Goal: Task Accomplishment & Management: Use online tool/utility

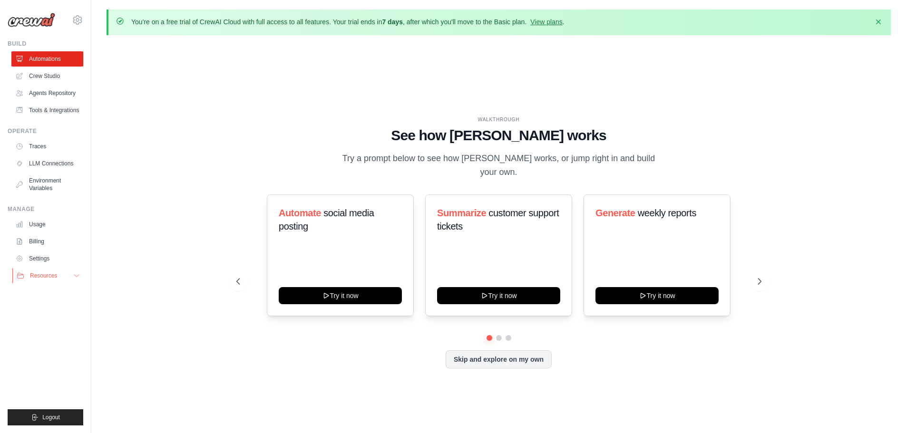
click at [48, 279] on span "Resources" at bounding box center [43, 276] width 27 height 8
click at [42, 242] on link "Billing" at bounding box center [48, 241] width 72 height 15
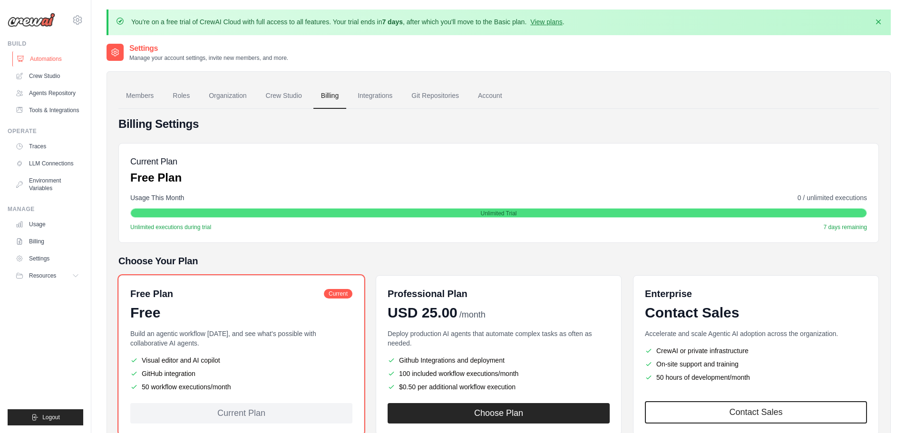
click at [40, 58] on link "Automations" at bounding box center [48, 58] width 72 height 15
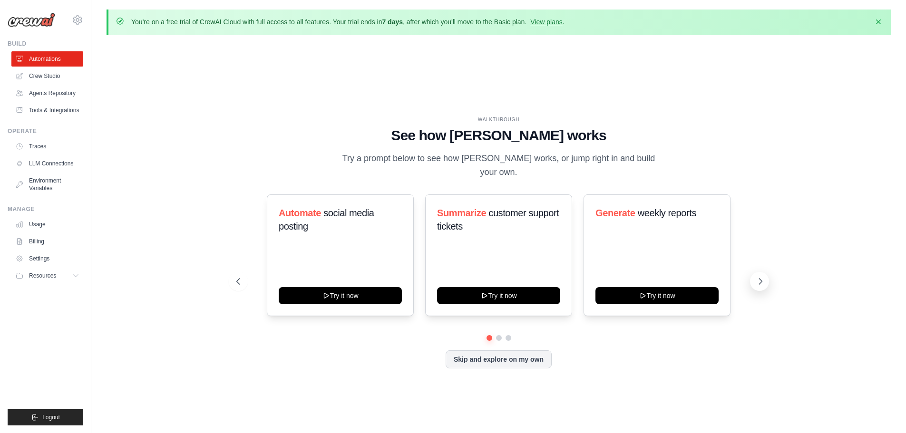
click at [764, 277] on icon at bounding box center [760, 282] width 10 height 10
click at [45, 77] on link "Crew Studio" at bounding box center [48, 75] width 72 height 15
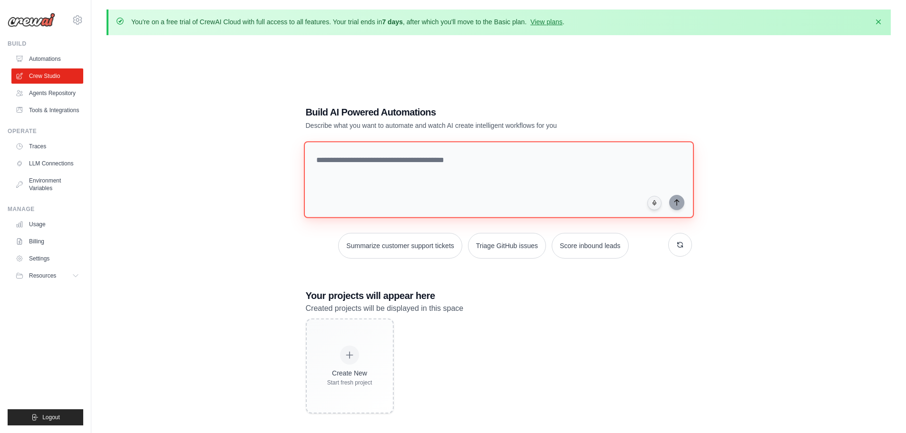
click at [437, 182] on textarea at bounding box center [498, 179] width 390 height 77
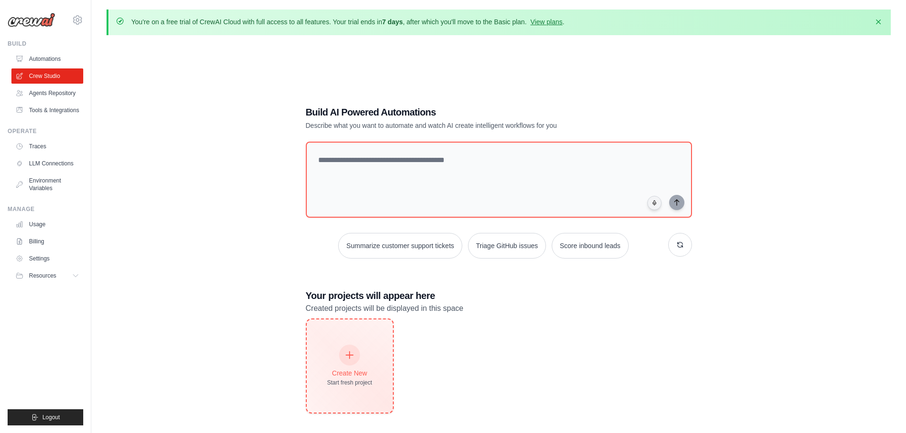
click at [360, 362] on div "Create New Start fresh project" at bounding box center [349, 366] width 45 height 41
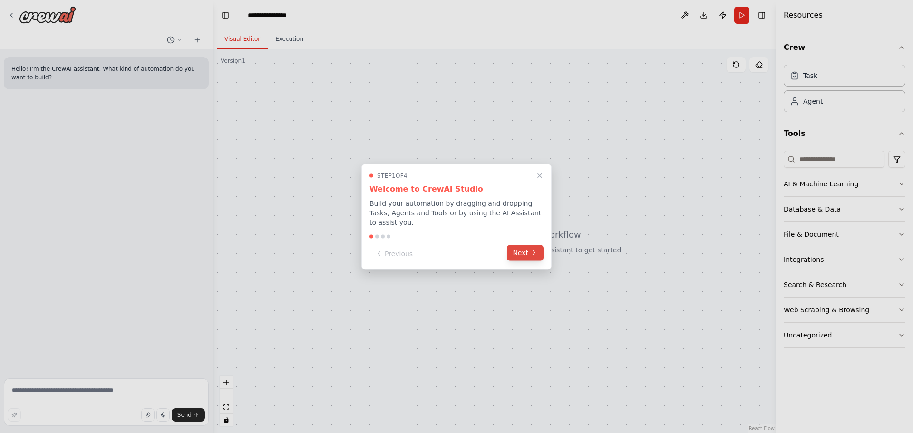
click at [539, 246] on button "Next" at bounding box center [525, 253] width 37 height 16
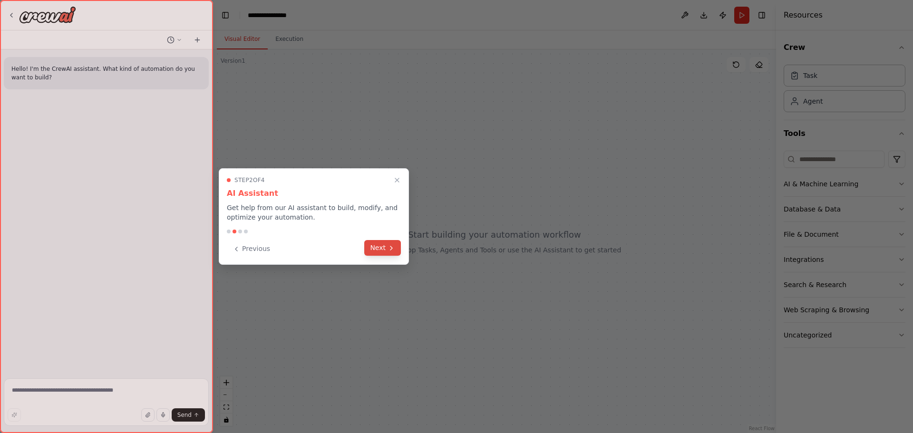
click at [374, 245] on button "Next" at bounding box center [382, 248] width 37 height 16
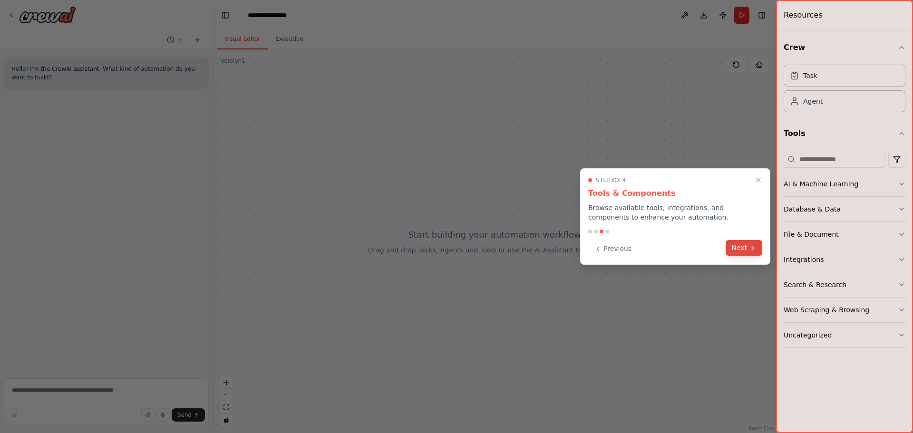
click at [738, 249] on button "Next" at bounding box center [743, 248] width 37 height 16
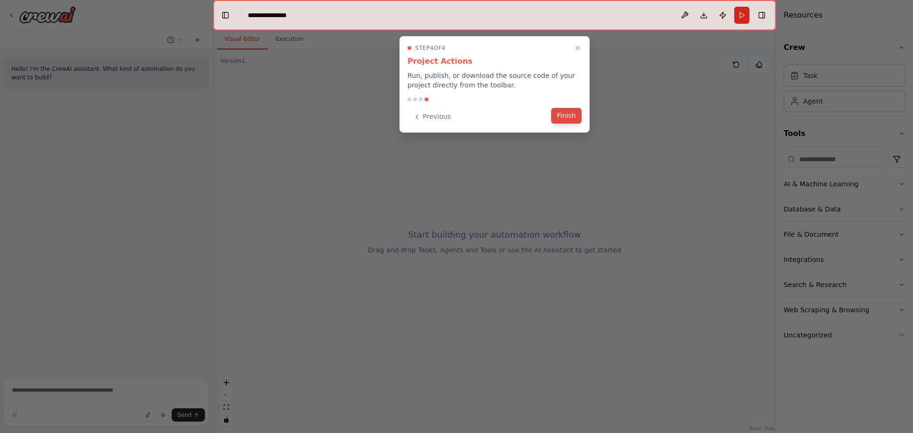
click at [573, 116] on button "Finish" at bounding box center [566, 116] width 30 height 16
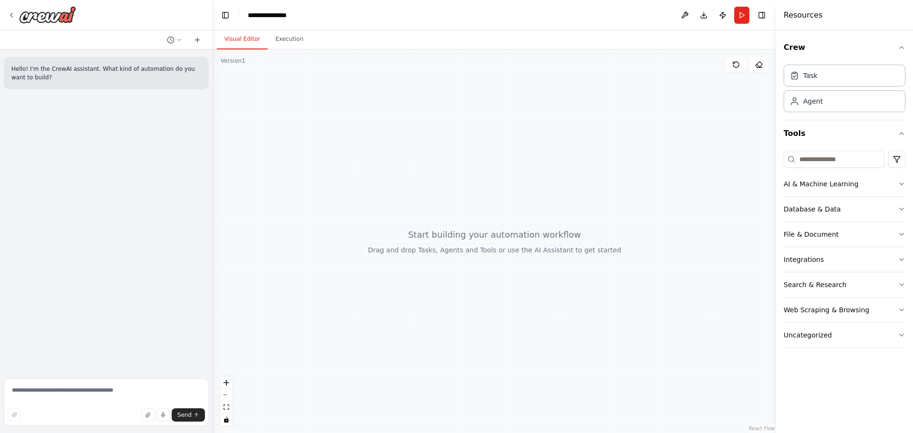
click at [279, 83] on div at bounding box center [494, 241] width 563 height 384
click at [58, 84] on div "Hello! I'm the CrewAI assistant. What kind of automation do you want to build?" at bounding box center [106, 73] width 205 height 32
click at [177, 309] on div "Hello! I'm the CrewAI assistant. What kind of automation do you want to build?" at bounding box center [106, 211] width 213 height 325
click at [128, 162] on div "Hello! I'm the CrewAI assistant. What kind of automation do you want to build?" at bounding box center [106, 211] width 213 height 325
click at [107, 390] on textarea at bounding box center [106, 402] width 205 height 48
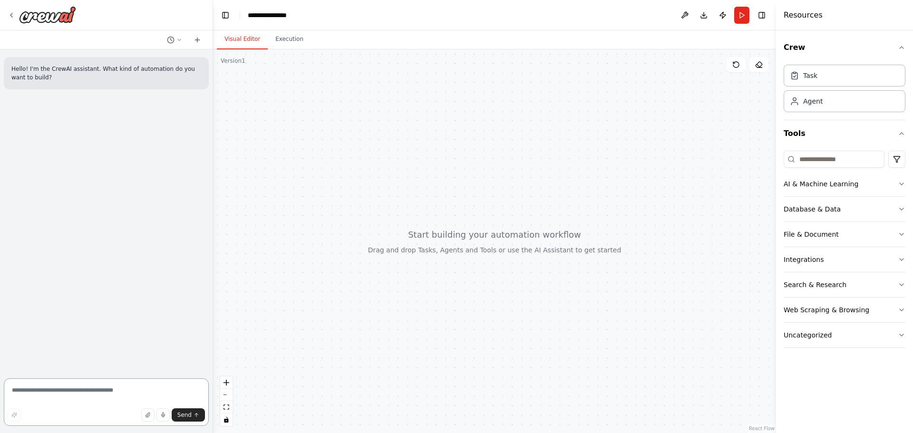
paste textarea "**********"
type textarea "**********"
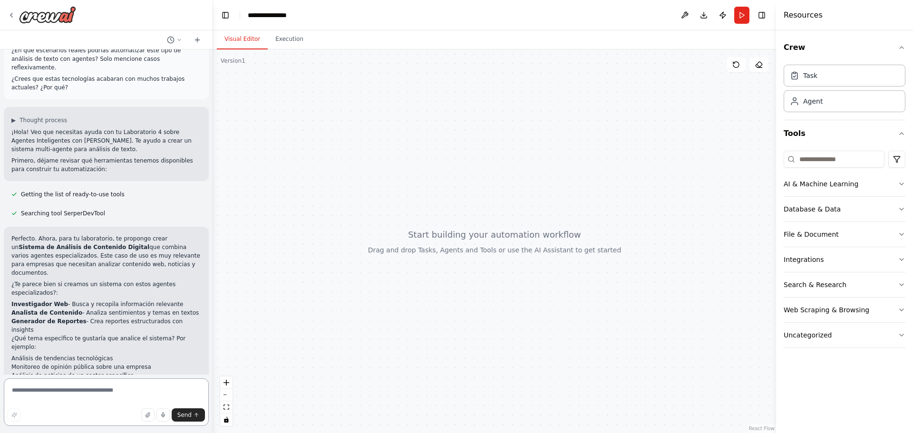
scroll to position [378, 0]
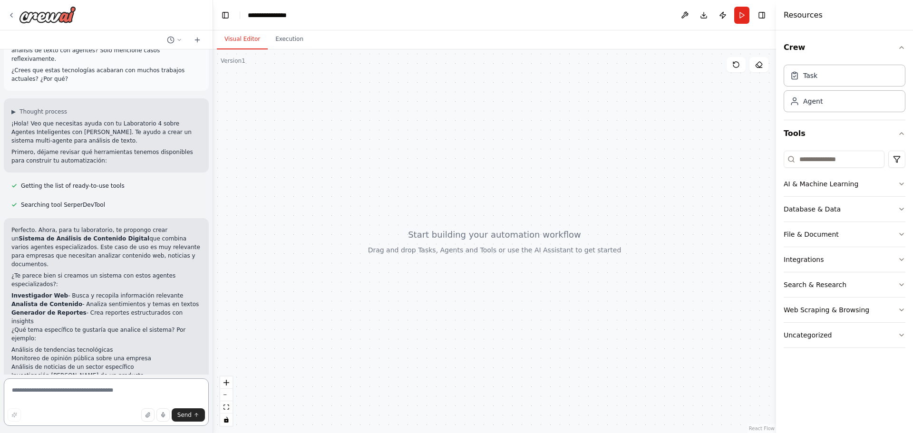
click at [138, 389] on textarea at bounding box center [106, 402] width 205 height 48
type textarea "********"
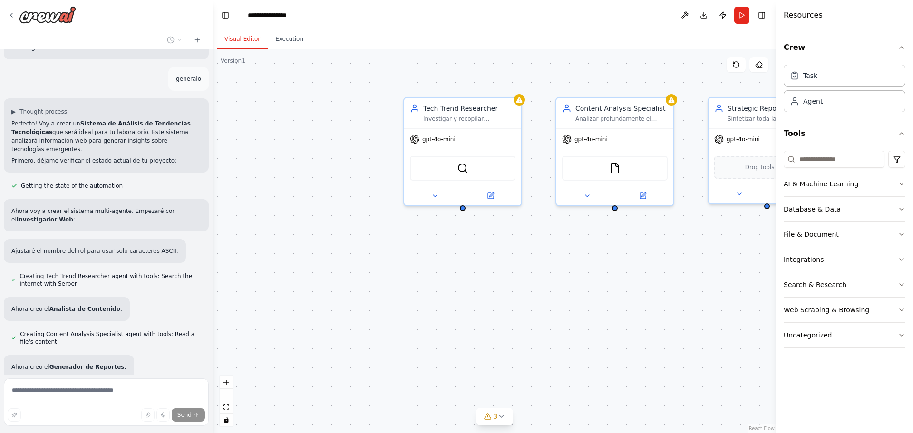
scroll to position [745, 0]
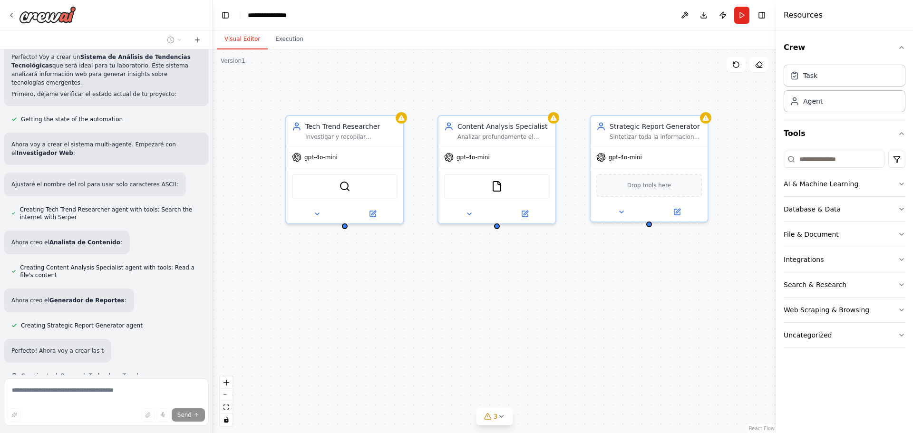
drag, startPoint x: 557, startPoint y: 332, endPoint x: 439, endPoint y: 350, distance: 119.3
click at [439, 350] on div "Tech Trend Researcher Investigar y recopilar informacion actualizada sobre {top…" at bounding box center [494, 241] width 563 height 384
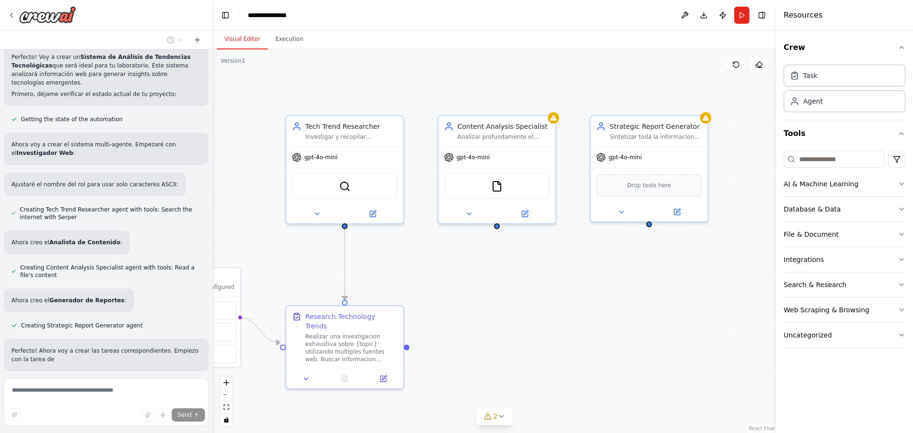
scroll to position [804, 0]
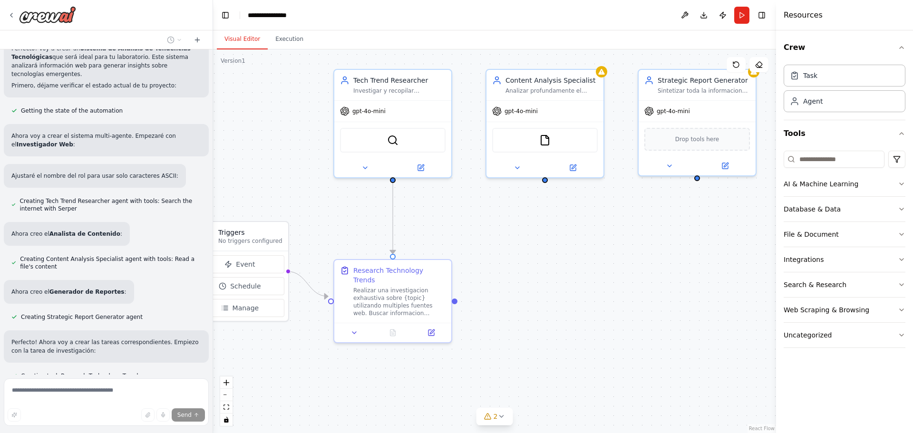
drag, startPoint x: 471, startPoint y: 327, endPoint x: 545, endPoint y: 263, distance: 98.4
click at [543, 265] on div ".deletable-edge-delete-btn { width: 20px; height: 20px; border: 0px solid #ffff…" at bounding box center [494, 241] width 563 height 384
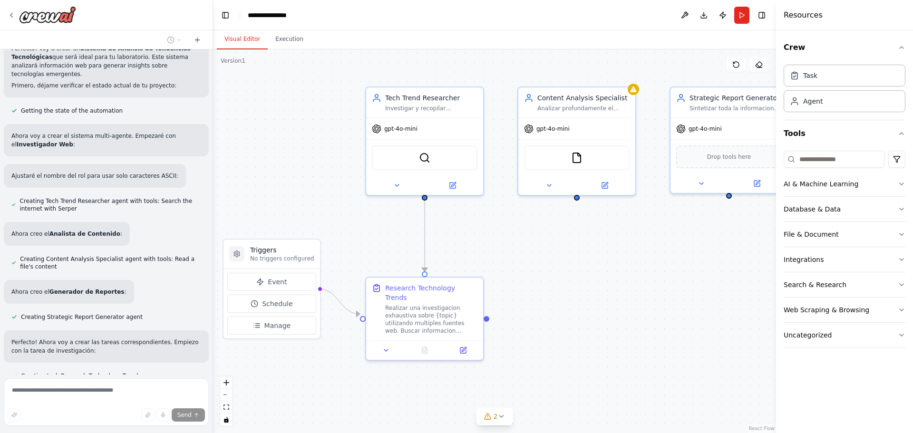
drag, startPoint x: 557, startPoint y: 264, endPoint x: 563, endPoint y: 298, distance: 34.3
click at [563, 298] on div ".deletable-edge-delete-btn { width: 20px; height: 20px; border: 0px solid #ffff…" at bounding box center [494, 241] width 563 height 384
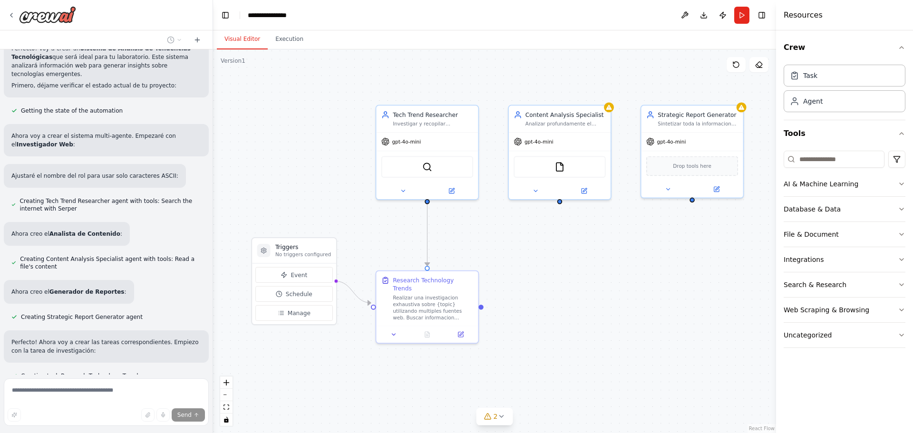
drag, startPoint x: 609, startPoint y: 289, endPoint x: 592, endPoint y: 280, distance: 19.2
click at [592, 280] on div ".deletable-edge-delete-btn { width: 20px; height: 20px; border: 0px solid #ffff…" at bounding box center [494, 241] width 563 height 384
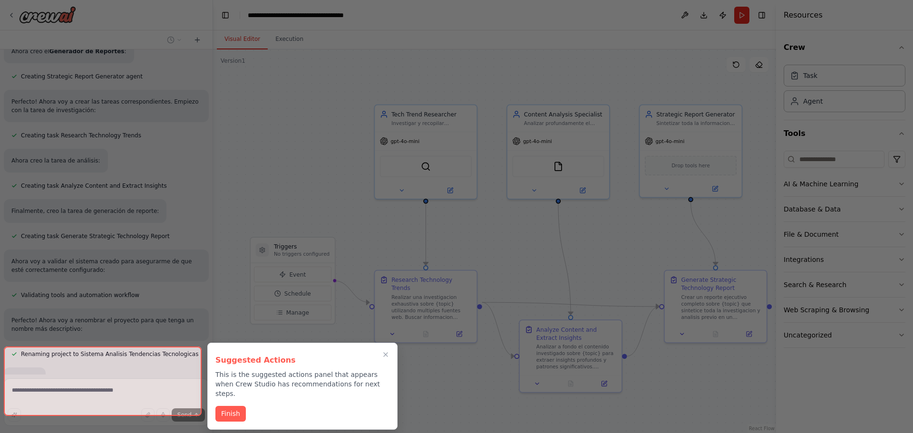
scroll to position [1045, 0]
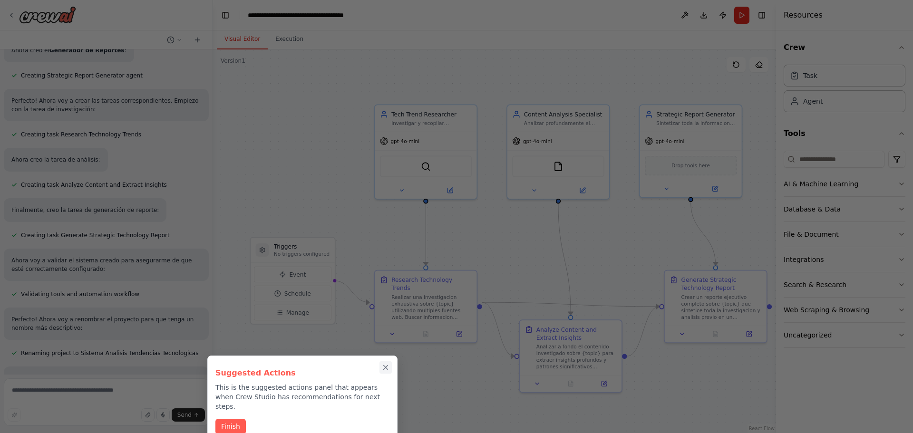
click at [389, 369] on icon "Close walkthrough" at bounding box center [385, 367] width 9 height 9
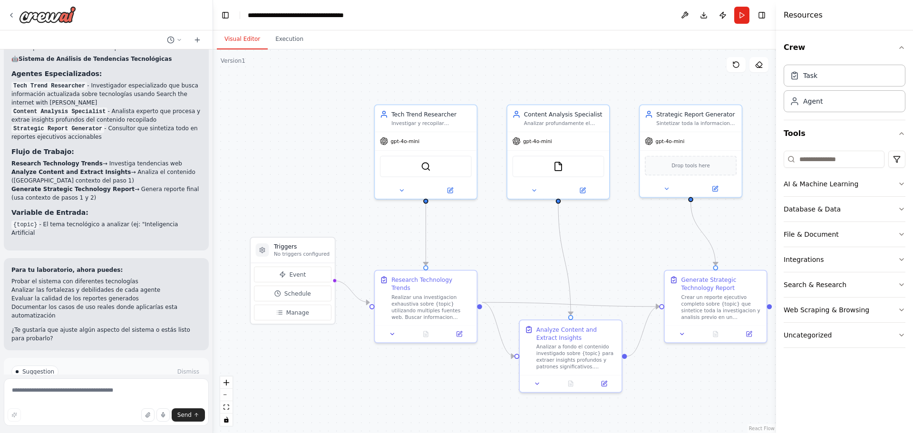
scroll to position [1393, 0]
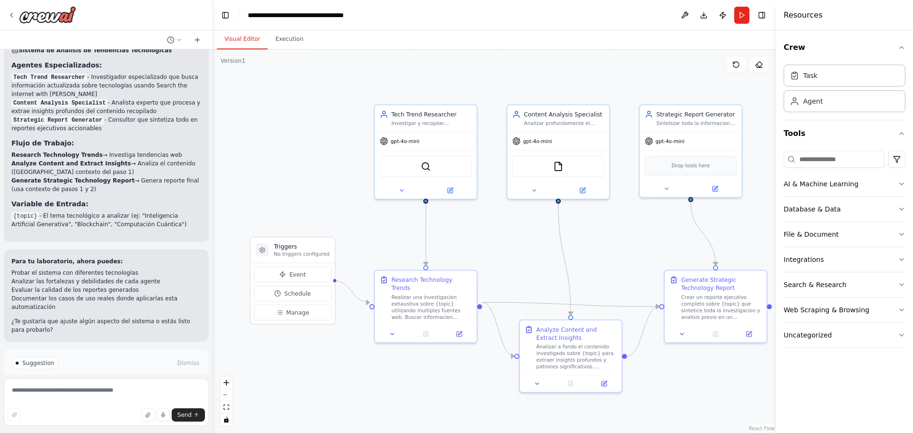
click at [106, 400] on span "Run Automation" at bounding box center [110, 404] width 46 height 8
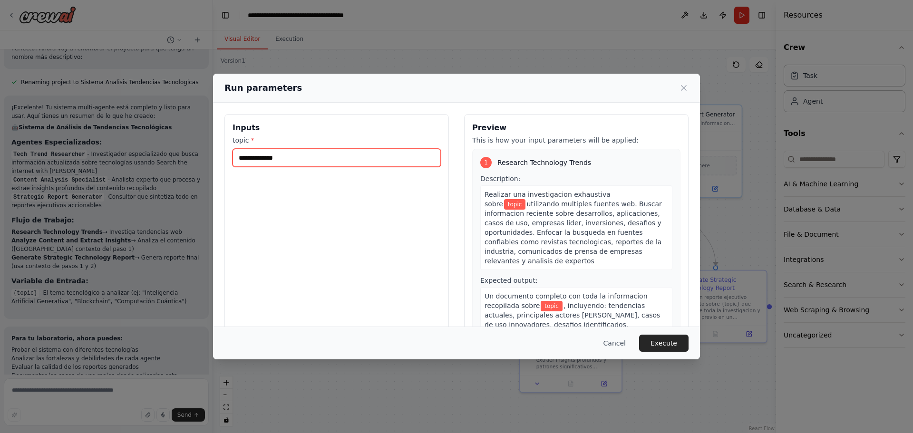
click at [284, 163] on input "topic *" at bounding box center [336, 158] width 208 height 18
type input "****"
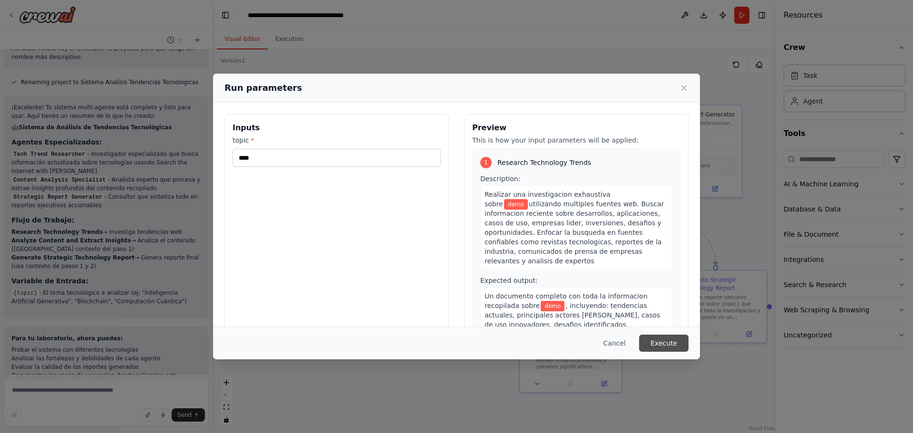
click at [674, 346] on button "Execute" at bounding box center [663, 343] width 49 height 17
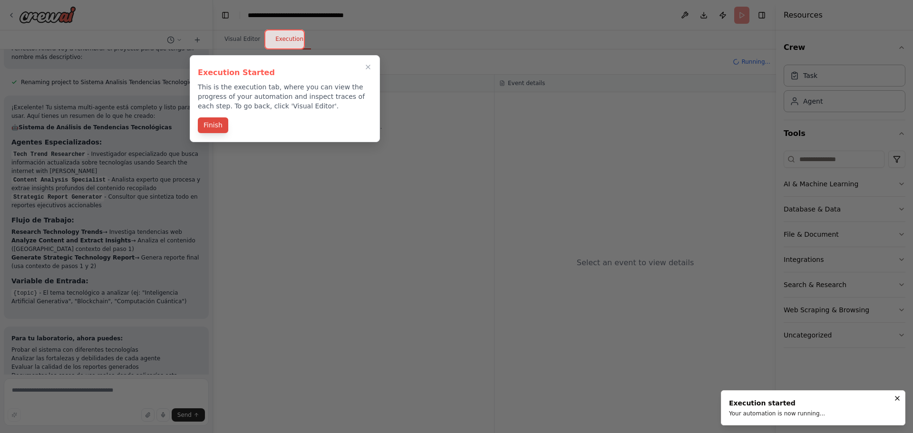
click at [217, 126] on button "Finish" at bounding box center [213, 125] width 30 height 16
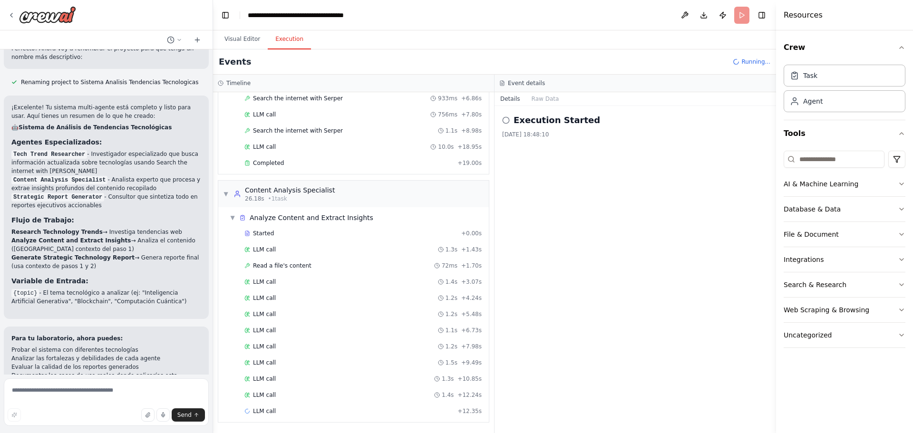
scroll to position [165, 0]
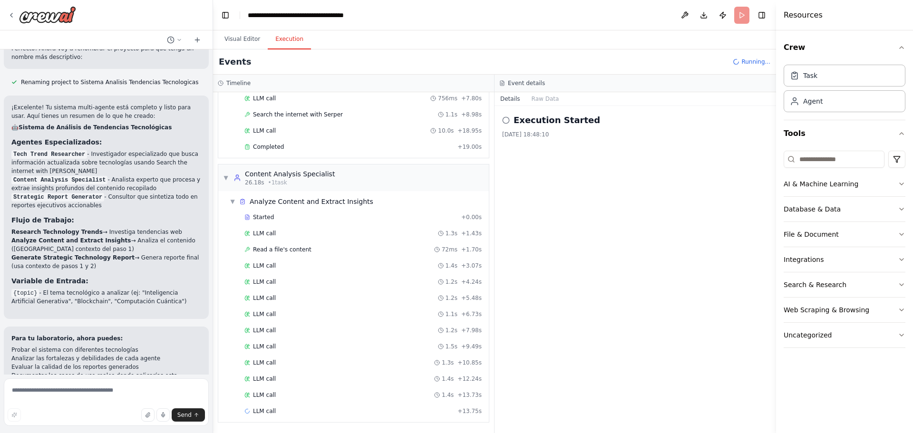
click at [633, 273] on div "Execution Started 3/10/2025, 18:48:10" at bounding box center [634, 269] width 281 height 327
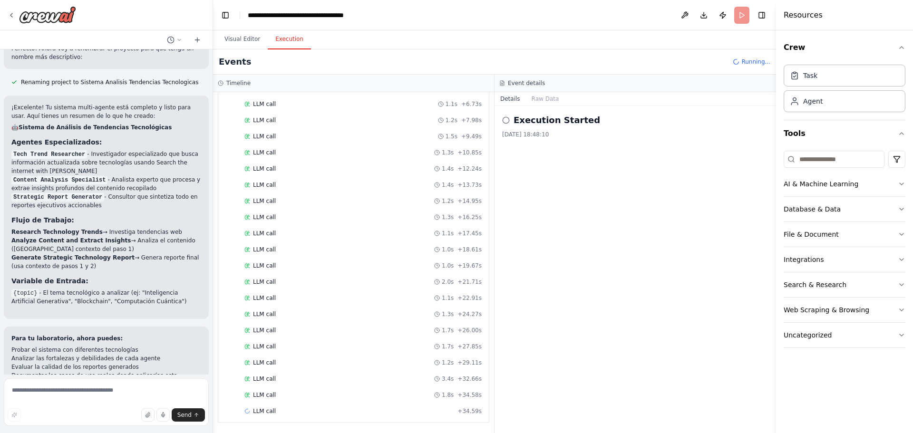
scroll to position [391, 0]
click at [249, 43] on button "Visual Editor" at bounding box center [242, 39] width 51 height 20
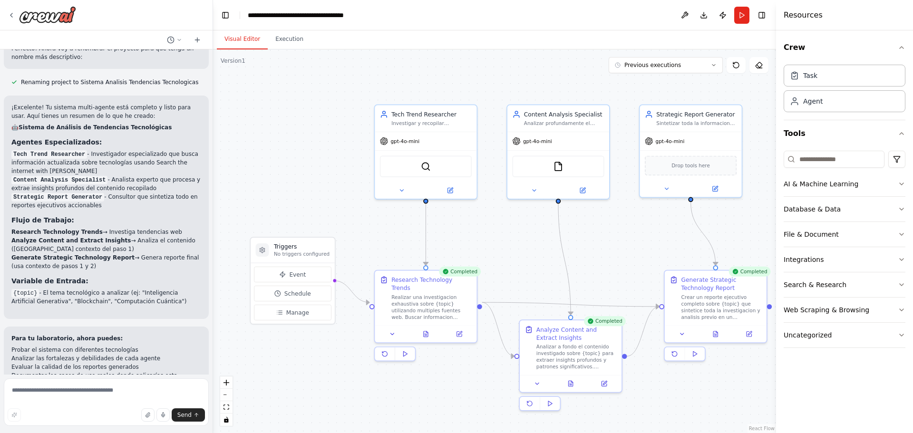
scroll to position [1393, 0]
